Goal: Task Accomplishment & Management: Manage account settings

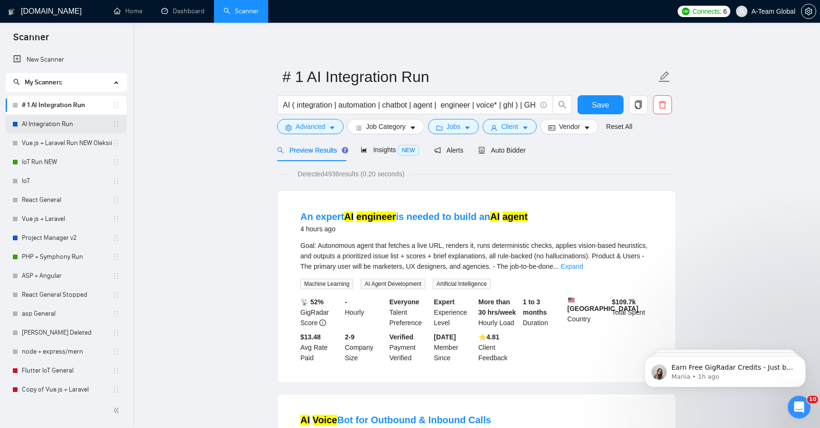
click at [56, 128] on link "AI Integration Run" at bounding box center [67, 124] width 91 height 19
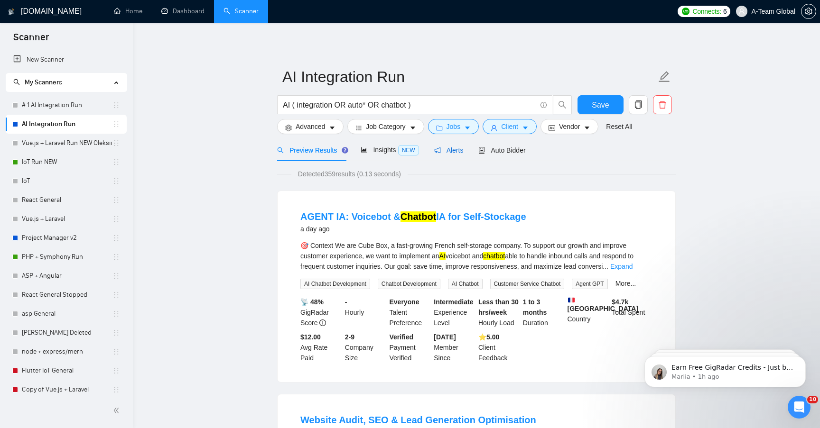
click at [461, 155] on div "Alerts" at bounding box center [448, 150] width 29 height 10
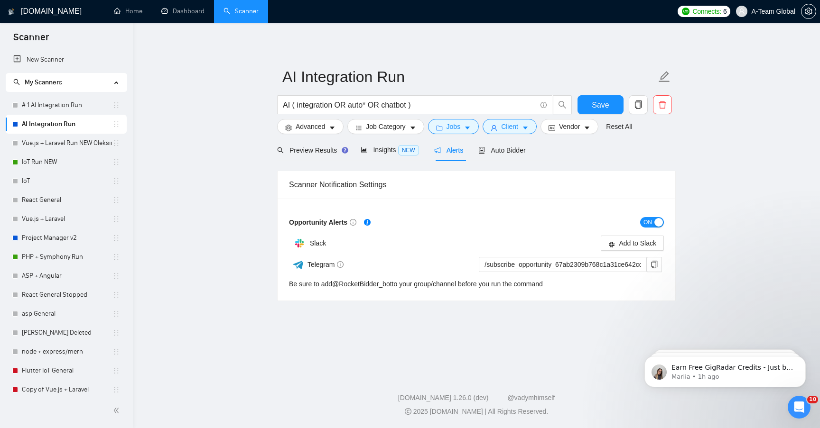
click at [655, 221] on div "button" at bounding box center [658, 222] width 9 height 9
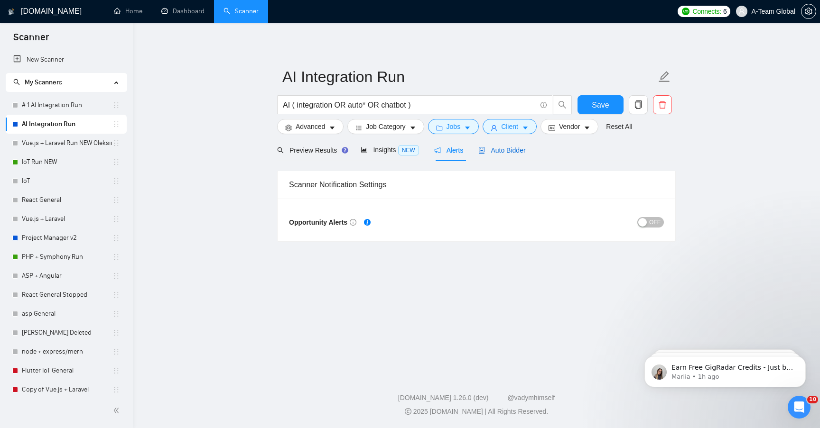
click at [514, 148] on span "Auto Bidder" at bounding box center [501, 151] width 47 height 8
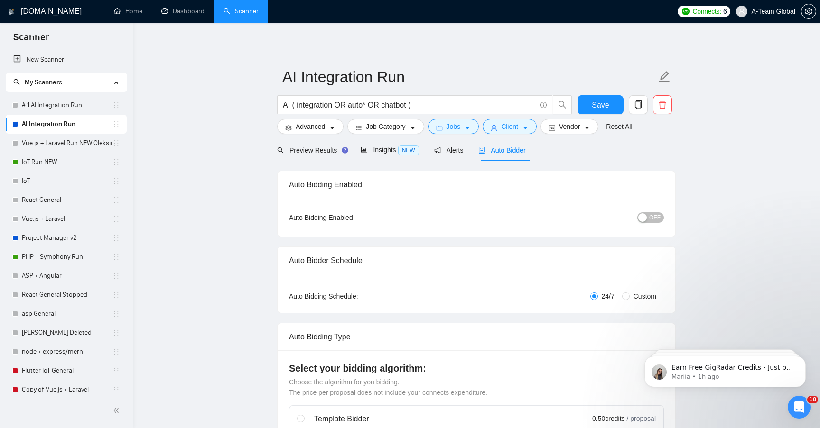
checkbox input "true"
click at [61, 103] on link "# 1 AI Integration Run" at bounding box center [67, 105] width 91 height 19
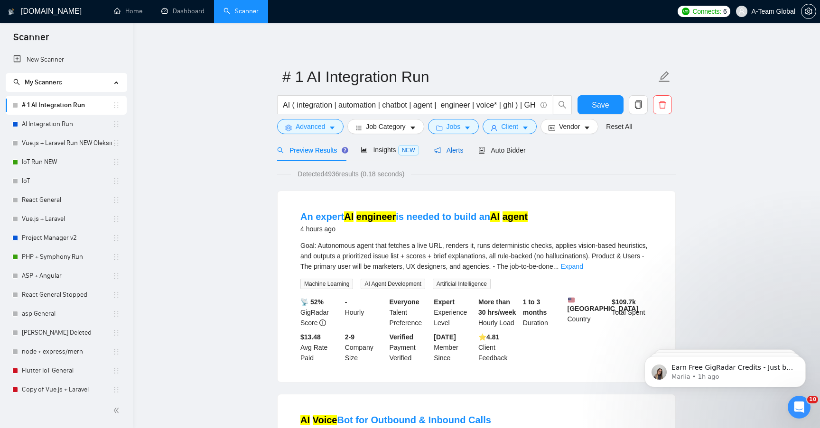
click at [451, 148] on span "Alerts" at bounding box center [448, 151] width 29 height 8
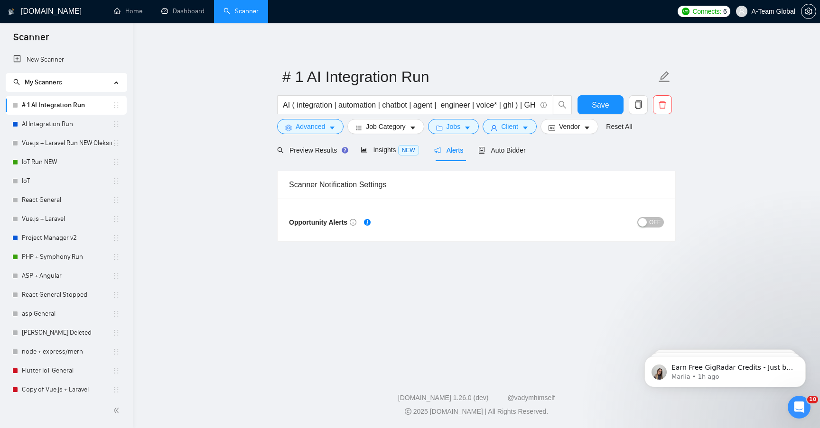
click at [647, 224] on button "OFF" at bounding box center [650, 222] width 27 height 10
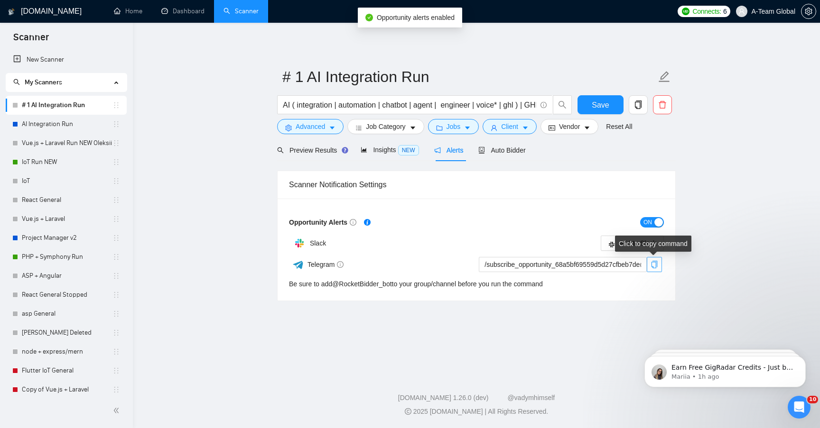
click at [655, 267] on icon "copy" at bounding box center [655, 265] width 8 height 8
click at [656, 262] on icon "copy" at bounding box center [654, 265] width 6 height 8
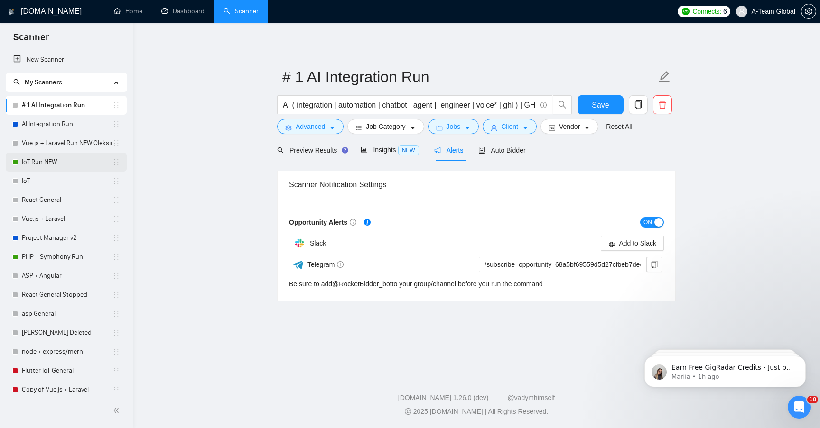
click at [84, 162] on link "IoT Run NEW" at bounding box center [67, 162] width 91 height 19
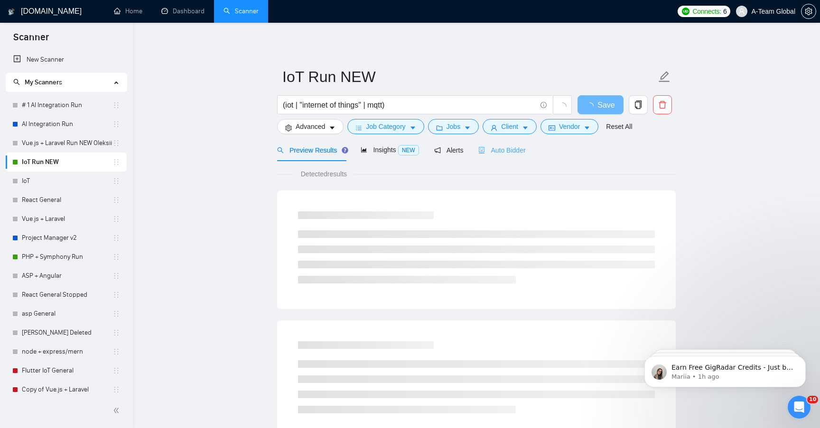
click at [502, 149] on span "Auto Bidder" at bounding box center [501, 151] width 47 height 8
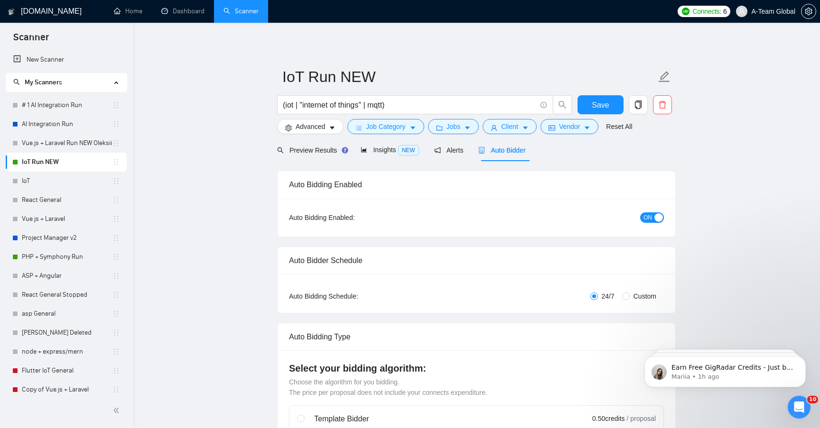
click at [656, 220] on div "button" at bounding box center [658, 218] width 9 height 9
click at [593, 106] on span "Save" at bounding box center [600, 105] width 17 height 12
click at [114, 160] on icon "holder" at bounding box center [116, 162] width 4 height 6
click at [28, 162] on link "IoT Run NEW" at bounding box center [67, 162] width 91 height 19
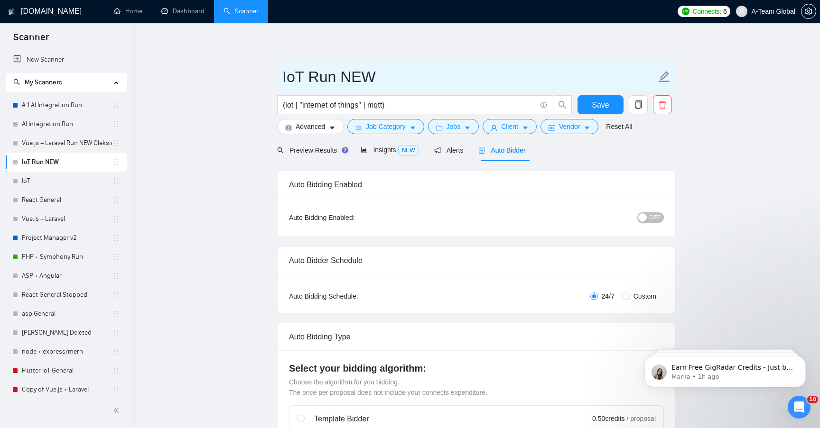
click at [318, 76] on input "IoT Run NEW" at bounding box center [469, 77] width 374 height 24
type input "IoT NEW"
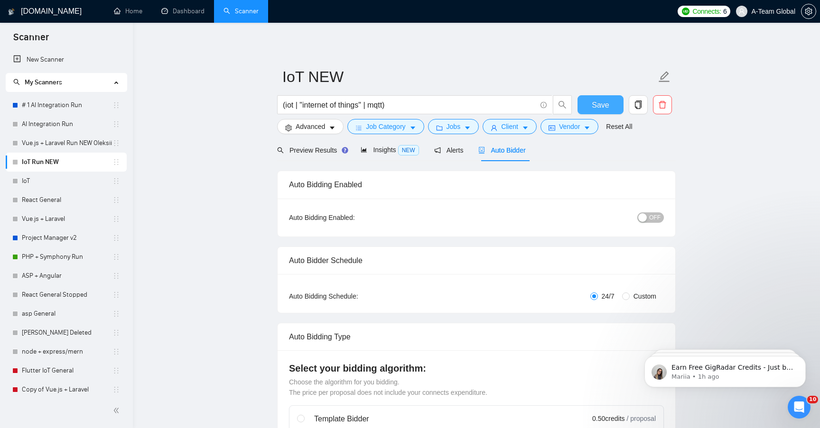
click at [595, 101] on span "Save" at bounding box center [600, 105] width 17 height 12
click at [46, 105] on link "# 1 AI Integration Run" at bounding box center [67, 105] width 91 height 19
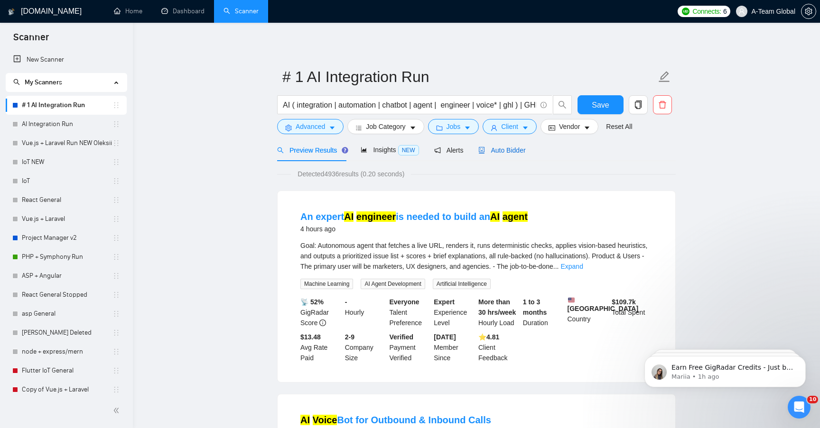
click at [511, 149] on span "Auto Bidder" at bounding box center [501, 151] width 47 height 8
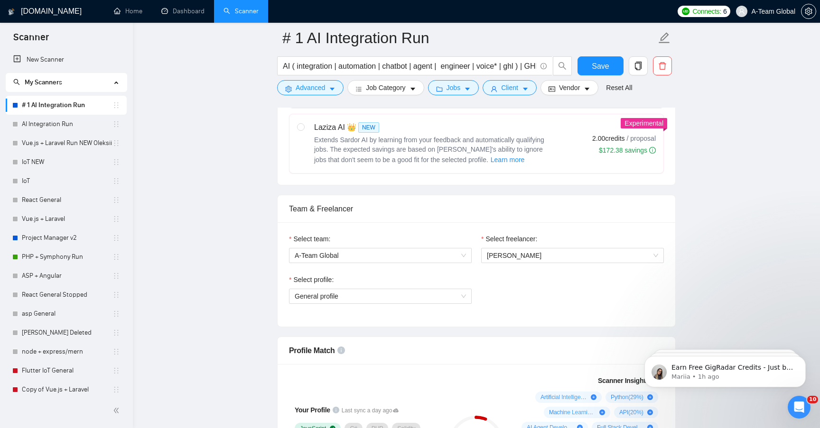
scroll to position [433, 0]
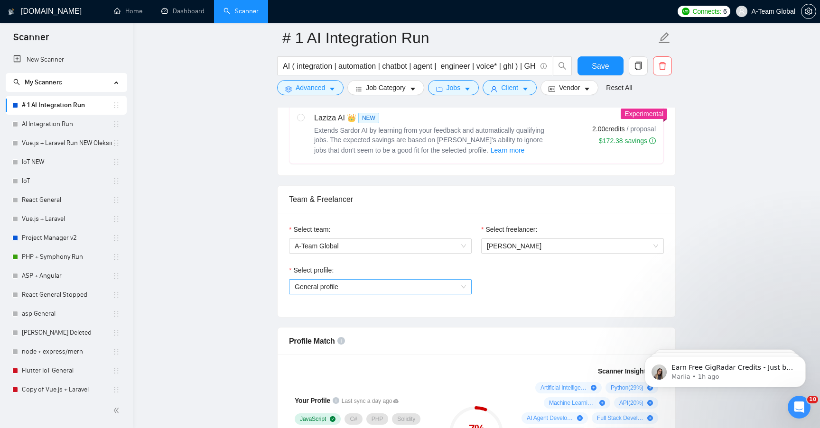
click at [456, 294] on span "General profile" at bounding box center [380, 287] width 171 height 14
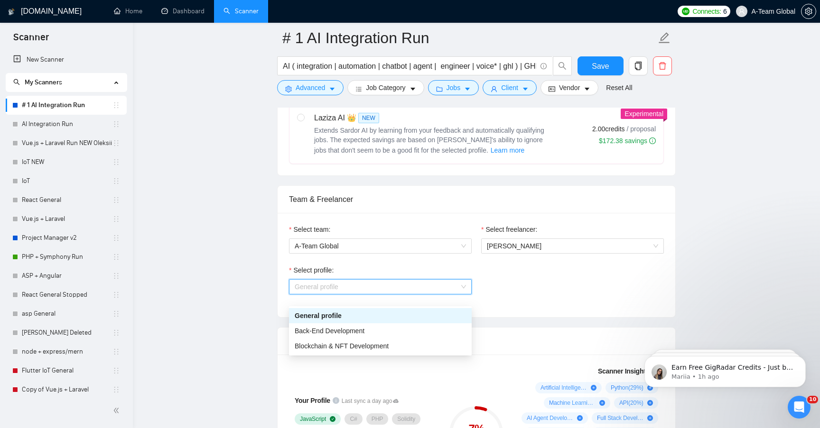
click at [572, 279] on div "Select profile: General profile" at bounding box center [476, 285] width 384 height 41
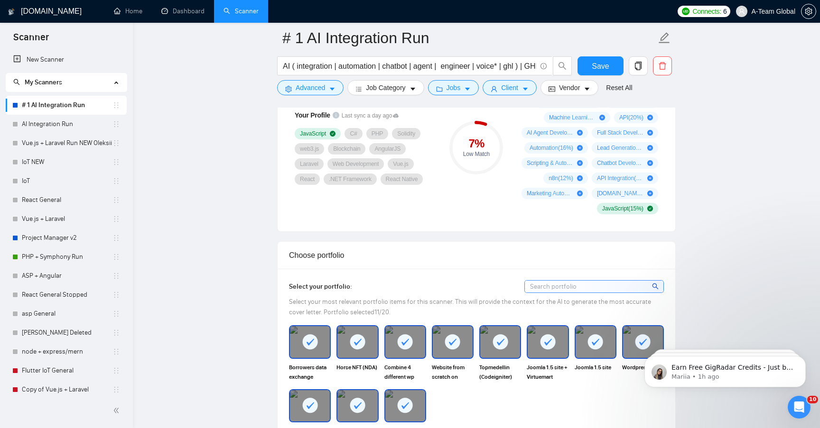
scroll to position [674, 0]
